Goal: Check status: Check status

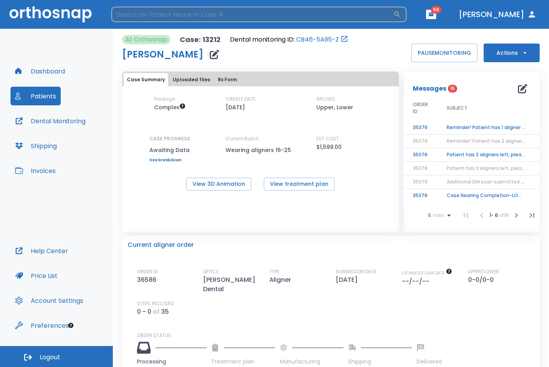
click at [185, 15] on input "search" at bounding box center [252, 15] width 282 height 16
click at [237, 17] on input "search" at bounding box center [252, 15] width 282 height 16
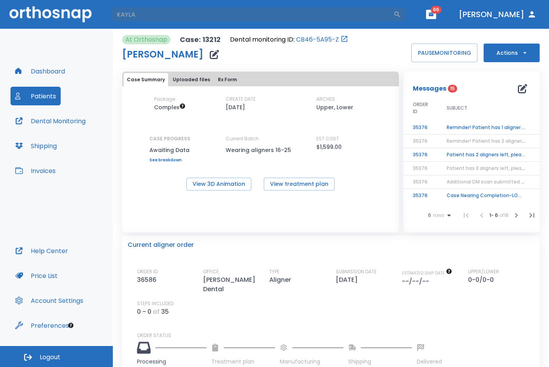
type input "KAYLA"
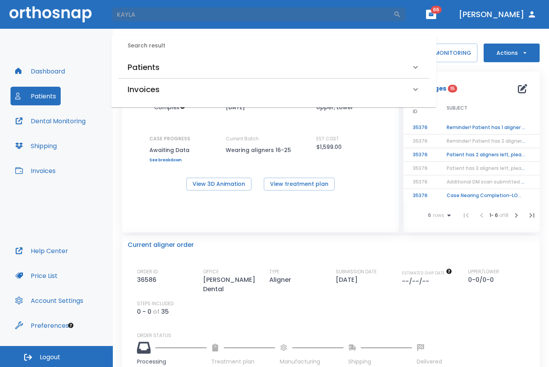
click at [164, 66] on div "Patients" at bounding box center [269, 67] width 283 height 12
click at [144, 89] on h6 "[PERSON_NAME] (Processing in lab)" at bounding box center [274, 94] width 290 height 11
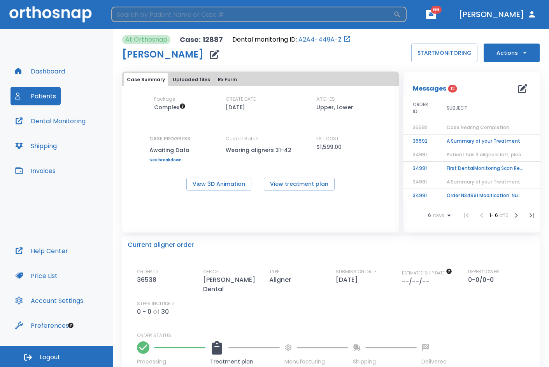
click at [141, 18] on input "search" at bounding box center [252, 15] width 282 height 16
